Goal: Transaction & Acquisition: Subscribe to service/newsletter

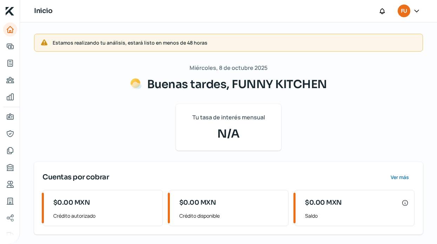
click at [411, 12] on div at bounding box center [416, 11] width 13 height 13
click at [417, 11] on icon at bounding box center [416, 10] width 7 height 7
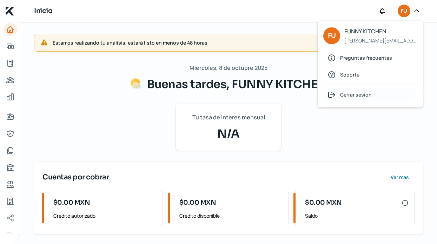
click at [356, 96] on span "Cerrar sesión" at bounding box center [356, 94] width 32 height 9
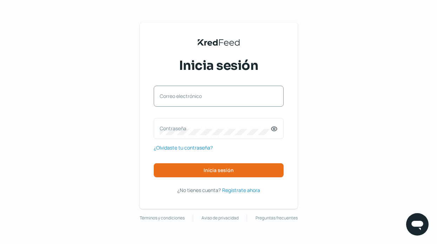
click at [174, 93] on label "Correo electrónico" at bounding box center [215, 96] width 111 height 7
click at [174, 97] on input "Correo electrónico" at bounding box center [219, 100] width 118 height 6
click at [235, 189] on span "Regístrate ahora" at bounding box center [241, 190] width 38 height 9
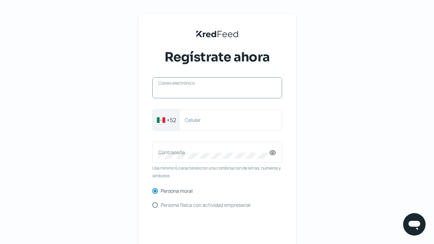
paste input "[PERSON_NAME][EMAIL_ADDRESS][DOMAIN_NAME]"
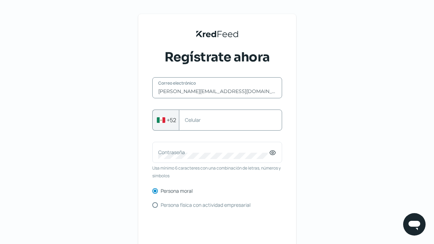
type input "[PERSON_NAME][EMAIL_ADDRESS][DOMAIN_NAME]"
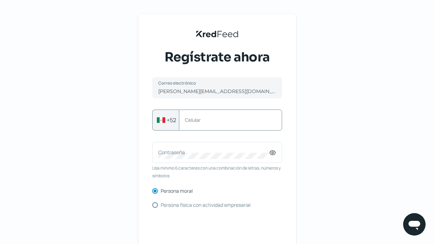
click at [210, 125] on div "Celular" at bounding box center [230, 120] width 103 height 21
type input "3316721828"
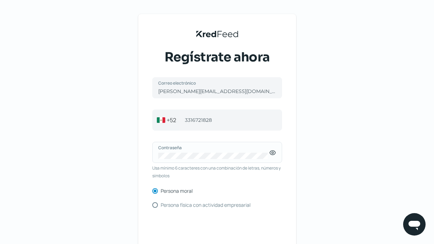
click at [274, 153] on icon at bounding box center [273, 153] width 2 height 2
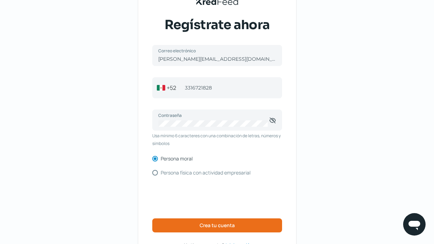
scroll to position [51, 0]
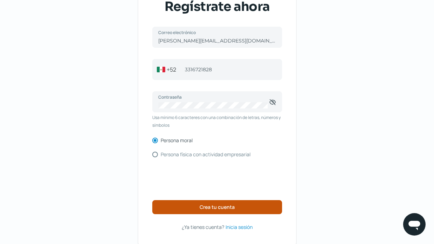
click at [250, 206] on button "Crea tu cuenta" at bounding box center [217, 207] width 130 height 14
click at [188, 204] on button "Crea tu cuenta" at bounding box center [217, 207] width 130 height 14
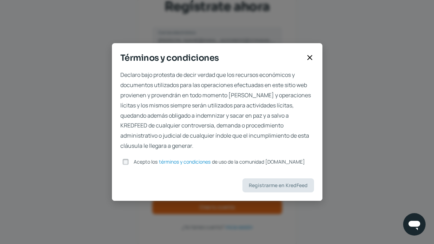
click at [129, 162] on input "Acepto los términos y condiciones de uso de la comunidad [DOMAIN_NAME]" at bounding box center [126, 162] width 6 height 6
checkbox input "true"
click at [270, 186] on span "Registrarme en KredFeed" at bounding box center [278, 185] width 59 height 5
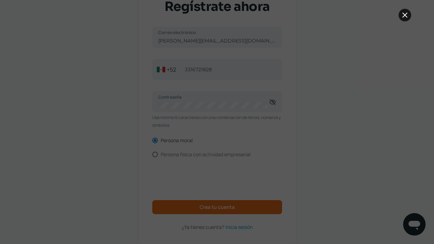
click at [401, 15] on icon at bounding box center [405, 15] width 8 height 8
